Goal: Check status: Check status

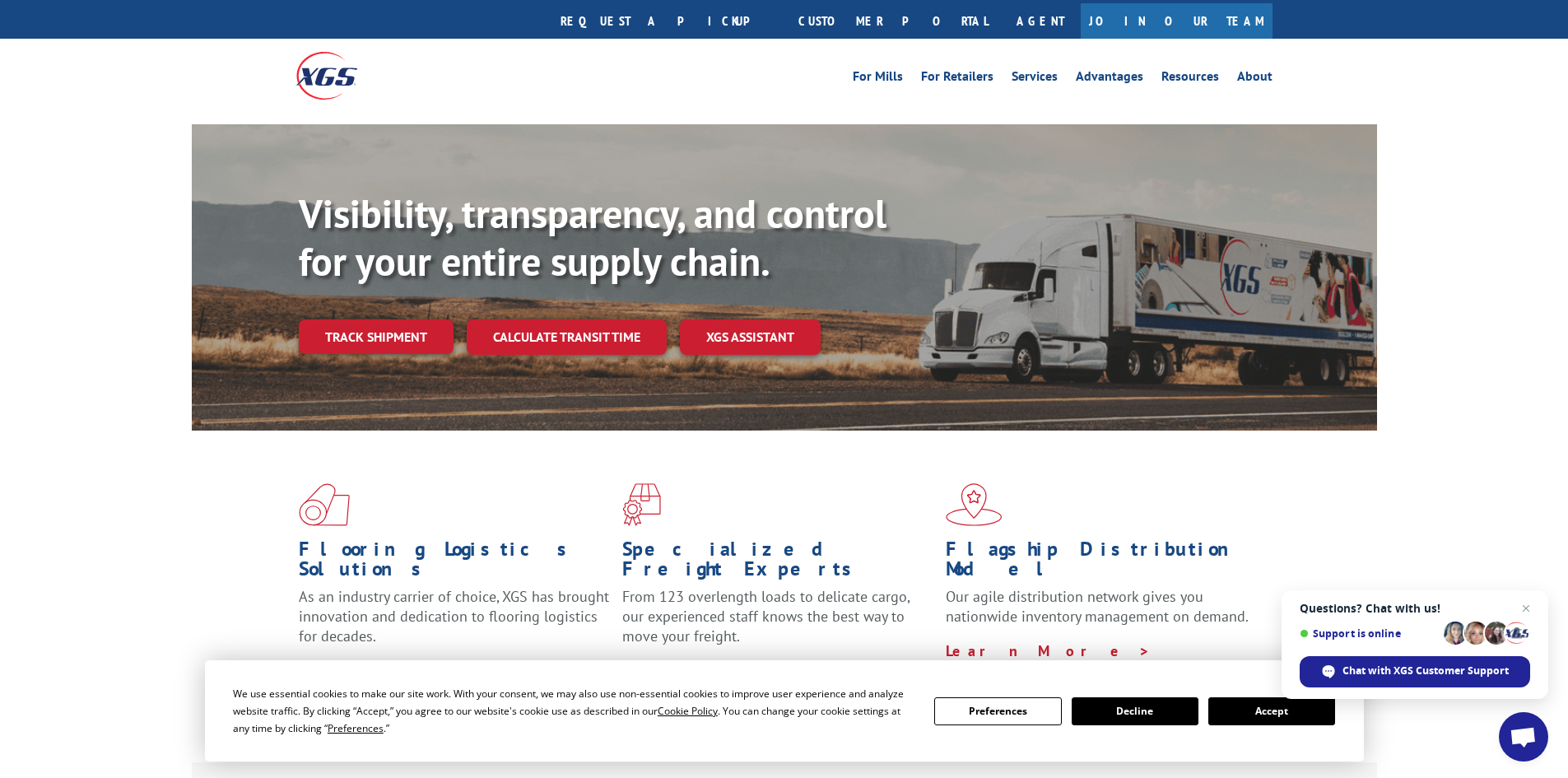
scroll to position [18, 0]
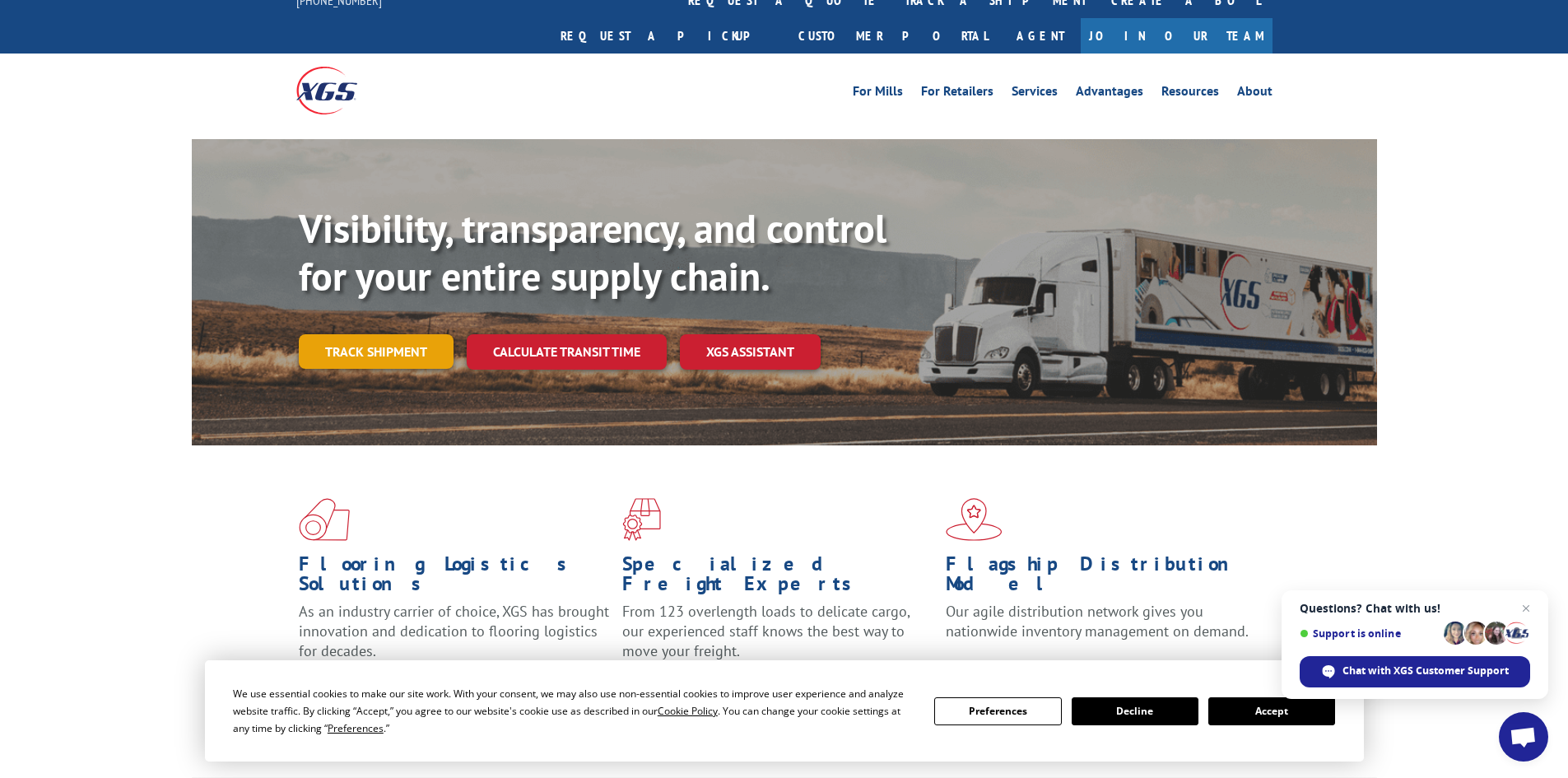
click at [376, 335] on link "Track shipment" at bounding box center [376, 351] width 155 height 35
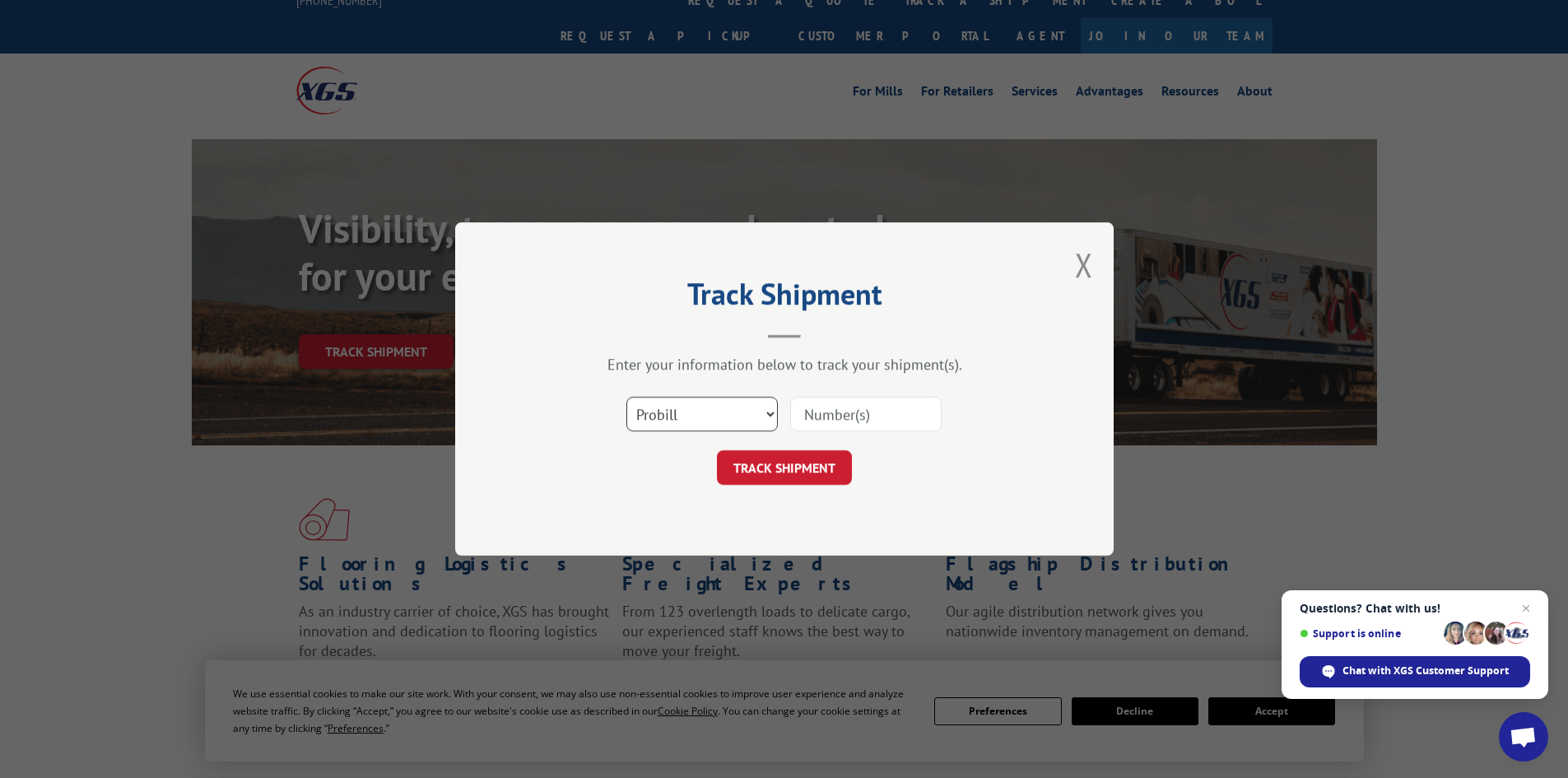
click at [768, 411] on select "Select category... Probill BOL PO" at bounding box center [703, 414] width 152 height 35
select select "po"
click at [627, 397] on select "Select category... Probill BOL PO" at bounding box center [703, 414] width 152 height 35
click at [842, 413] on input at bounding box center [866, 414] width 152 height 35
paste input "19545113"
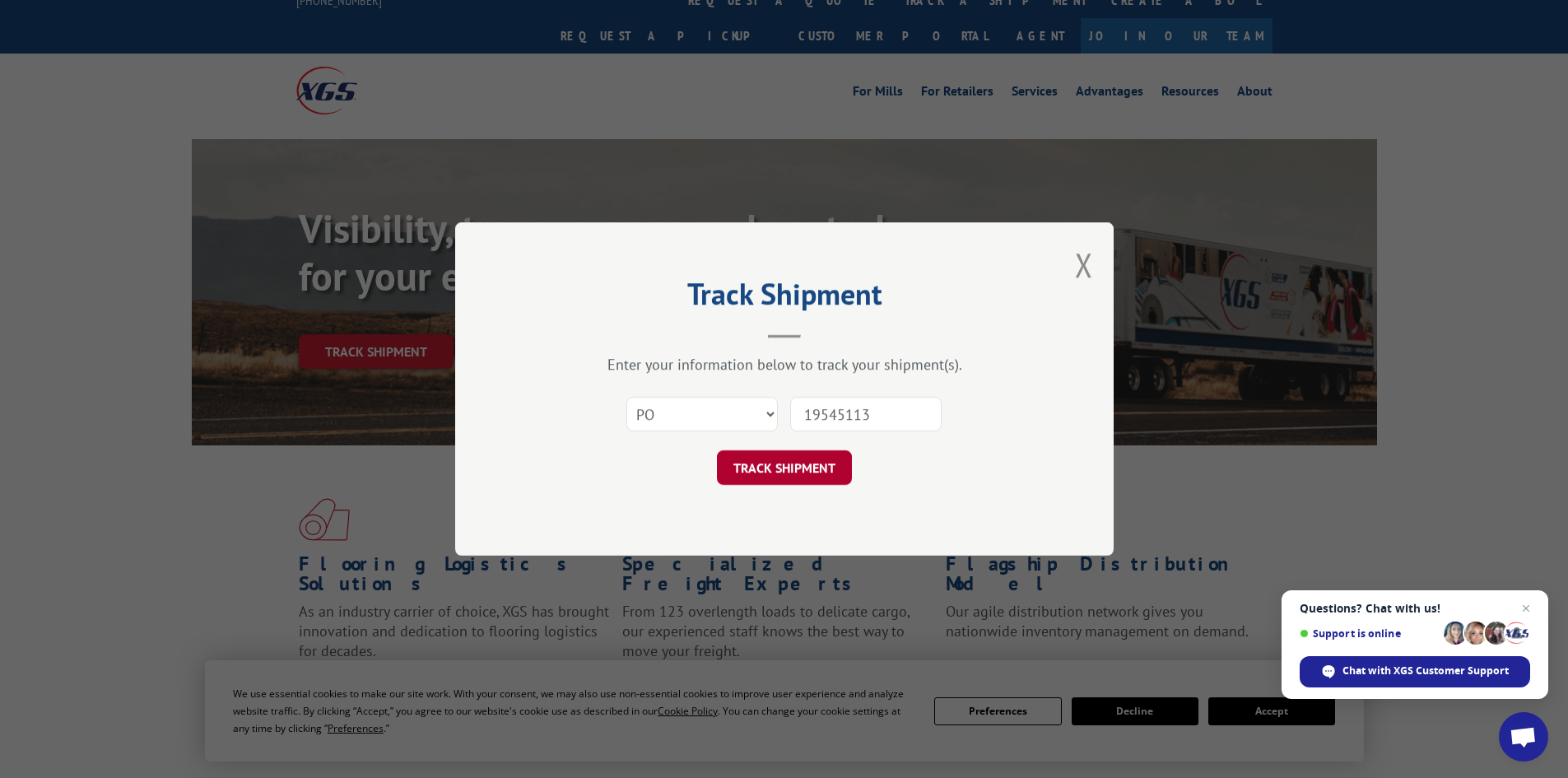
type input "19545113"
click at [784, 461] on button "TRACK SHIPMENT" at bounding box center [784, 467] width 135 height 35
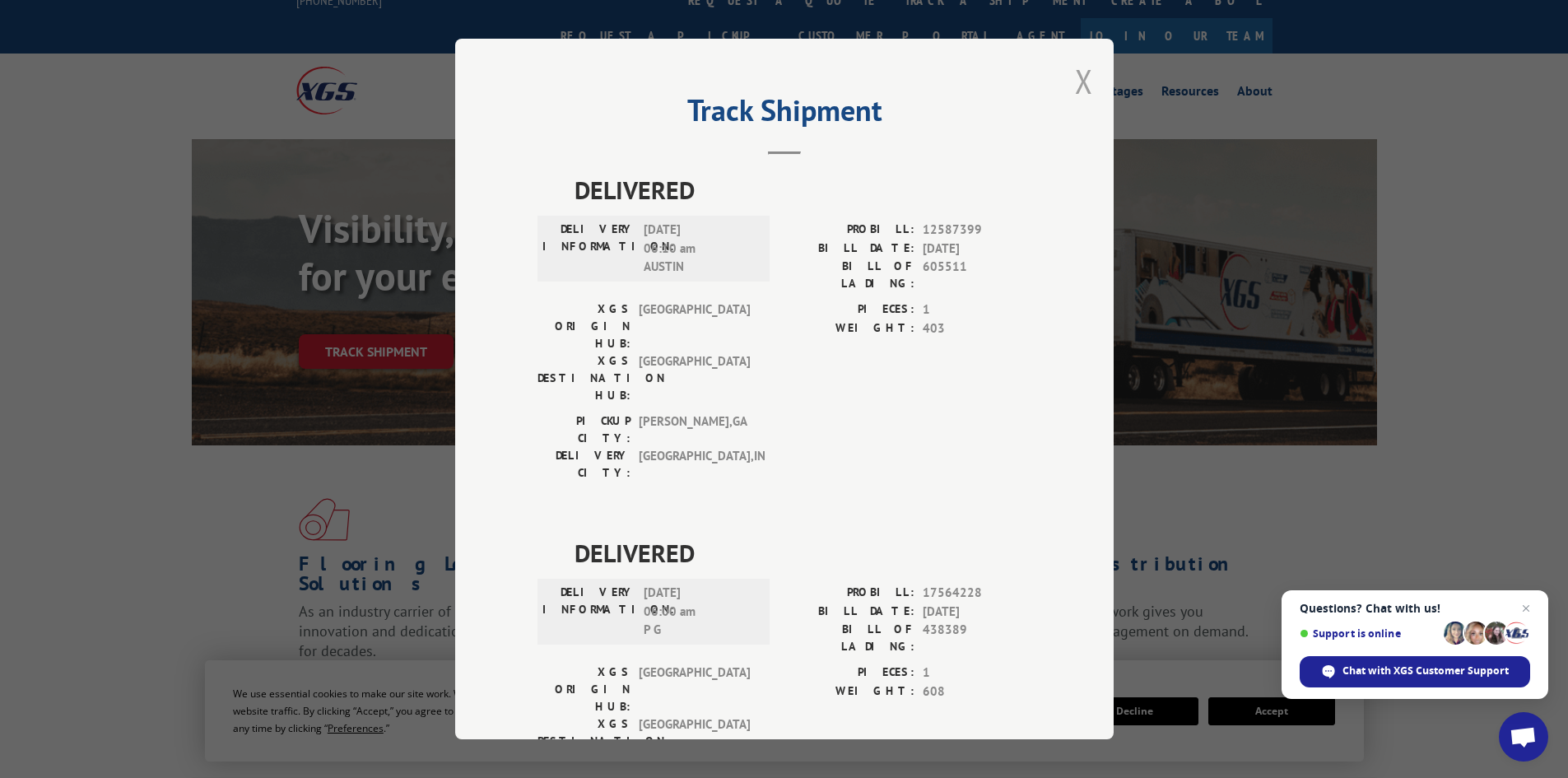
click at [1076, 77] on button "Close modal" at bounding box center [1084, 81] width 18 height 43
